Goal: Transaction & Acquisition: Obtain resource

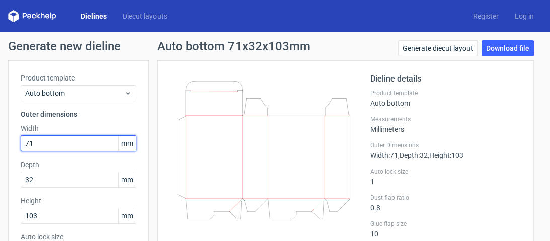
drag, startPoint x: 79, startPoint y: 140, endPoint x: 17, endPoint y: 140, distance: 61.9
click at [19, 140] on div "Product template Auto bottom Outer dimensions Width 71 mm Depth 32 mm Height 10…" at bounding box center [78, 224] width 141 height 329
type input "72"
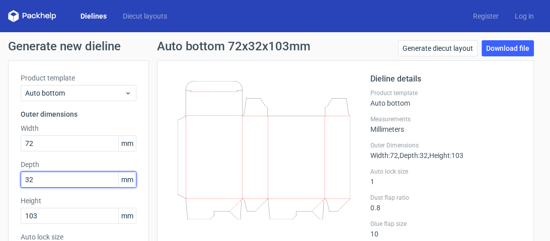
drag, startPoint x: 60, startPoint y: 177, endPoint x: 17, endPoint y: 175, distance: 43.8
click at [17, 175] on div "Product template Auto bottom Outer dimensions Width 72 mm Depth 32 mm Height 10…" at bounding box center [78, 224] width 141 height 329
type input "33"
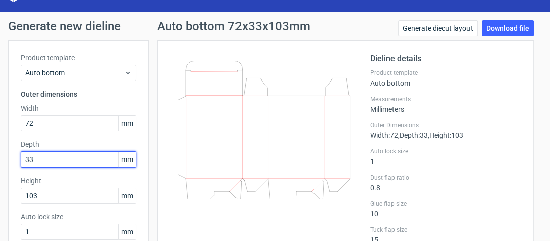
scroll to position [40, 0]
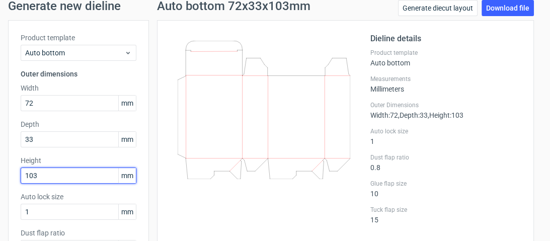
click at [49, 175] on input "103" at bounding box center [79, 176] width 116 height 16
drag, startPoint x: 49, startPoint y: 175, endPoint x: 25, endPoint y: 173, distance: 24.8
click at [25, 173] on input "103" at bounding box center [79, 176] width 116 height 16
click at [39, 172] on input "103" at bounding box center [79, 176] width 116 height 16
drag, startPoint x: 59, startPoint y: 177, endPoint x: 33, endPoint y: 177, distance: 26.7
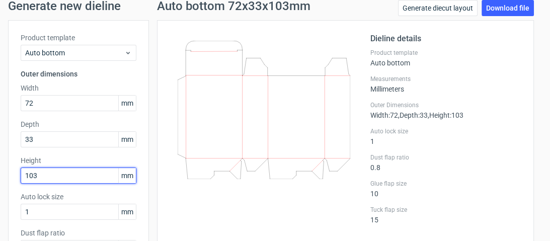
click at [33, 177] on input "103" at bounding box center [79, 176] width 116 height 16
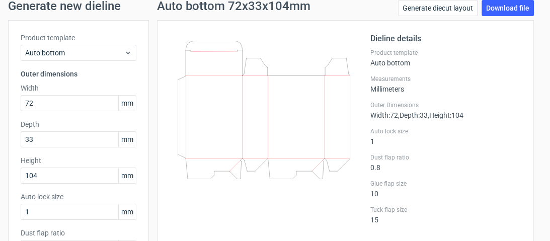
click at [475, 11] on div "Generate diecut layout Download file" at bounding box center [466, 10] width 136 height 20
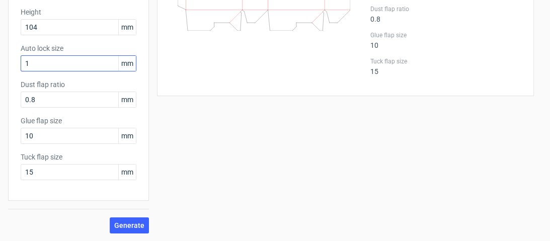
scroll to position [149, 0]
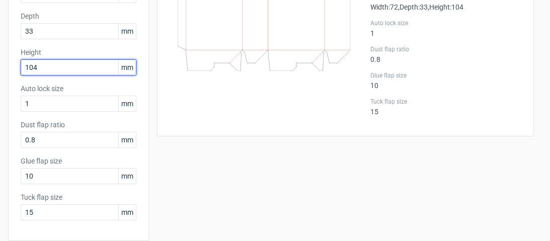
click at [50, 74] on input "104" at bounding box center [79, 67] width 116 height 16
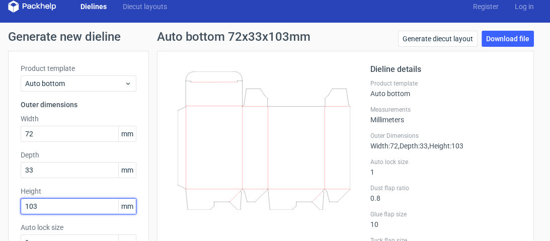
scroll to position [0, 0]
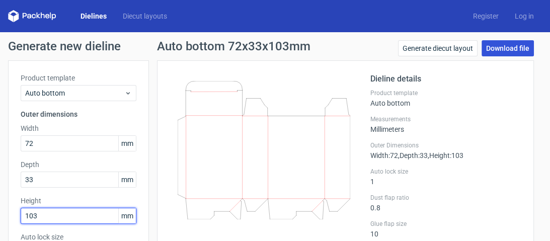
type input "103"
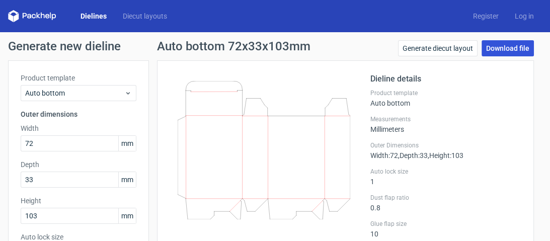
click at [495, 46] on link "Download file" at bounding box center [508, 48] width 52 height 16
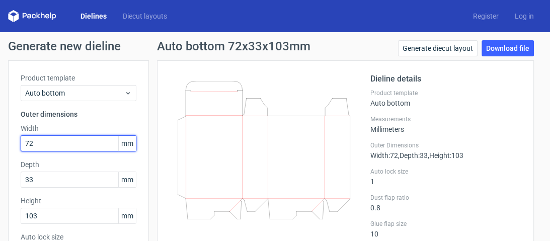
drag, startPoint x: 74, startPoint y: 147, endPoint x: 26, endPoint y: 148, distance: 47.8
click at [27, 148] on input "72" at bounding box center [79, 143] width 116 height 16
type input "76"
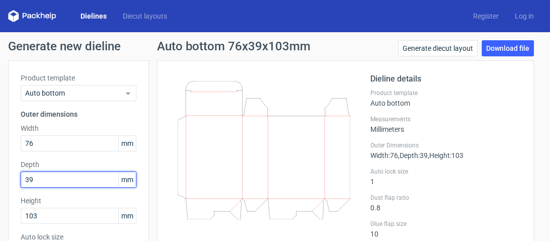
type input "39"
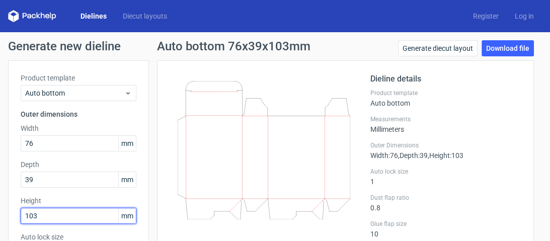
click at [58, 218] on input "103" at bounding box center [79, 216] width 116 height 16
type input "126"
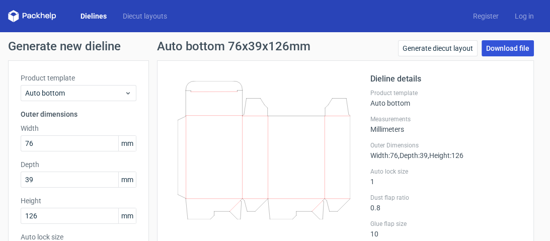
click at [482, 46] on link "Download file" at bounding box center [508, 48] width 52 height 16
click at [319, 42] on div "Auto bottom 76x39x126mm Generate diecut layout Download file" at bounding box center [345, 50] width 377 height 20
